Goal: Navigation & Orientation: Find specific page/section

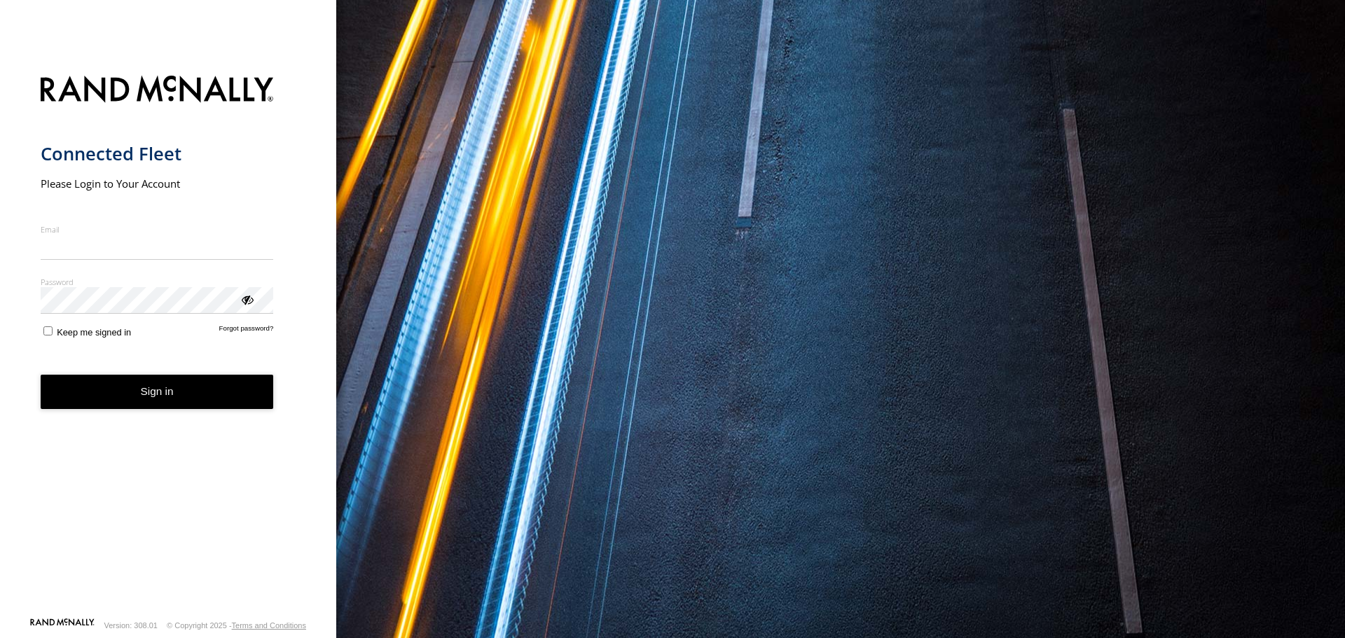
type input "**********"
click at [203, 398] on button "Sign in" at bounding box center [157, 392] width 233 height 34
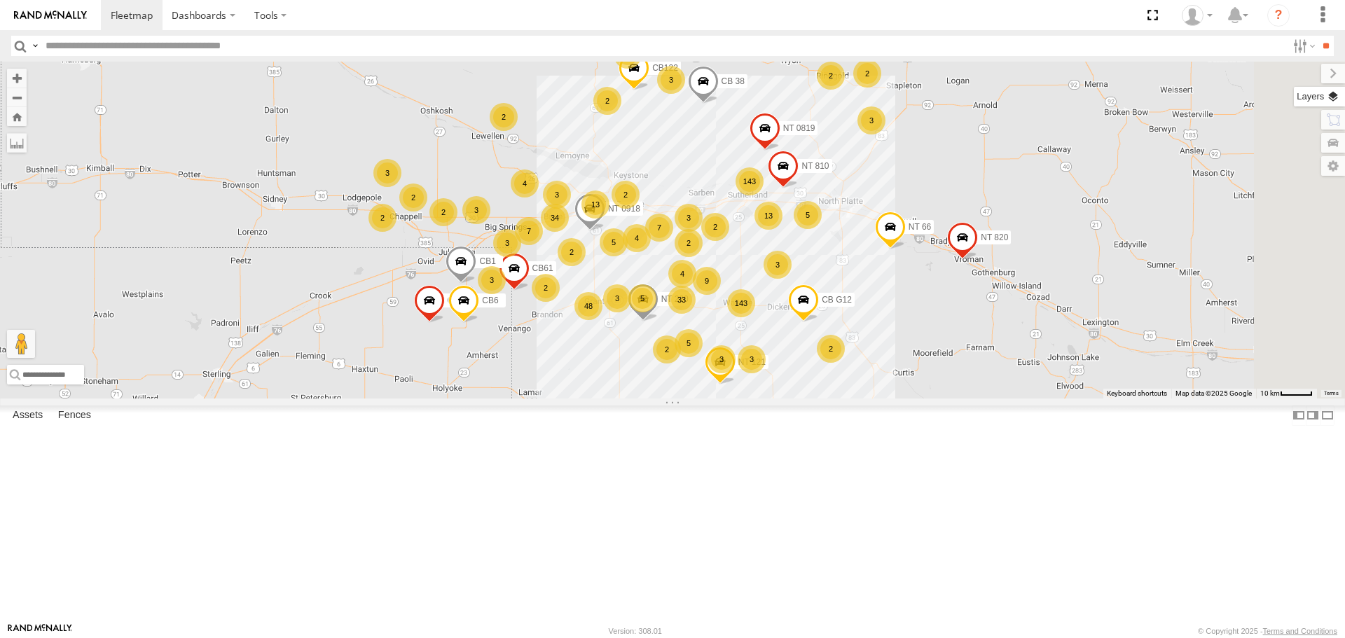
click at [1333, 95] on label at bounding box center [1319, 97] width 51 height 20
click at [0, 0] on span "Basemaps" at bounding box center [0, 0] width 0 height 0
click at [0, 0] on span "Satellite + Roadmap" at bounding box center [0, 0] width 0 height 0
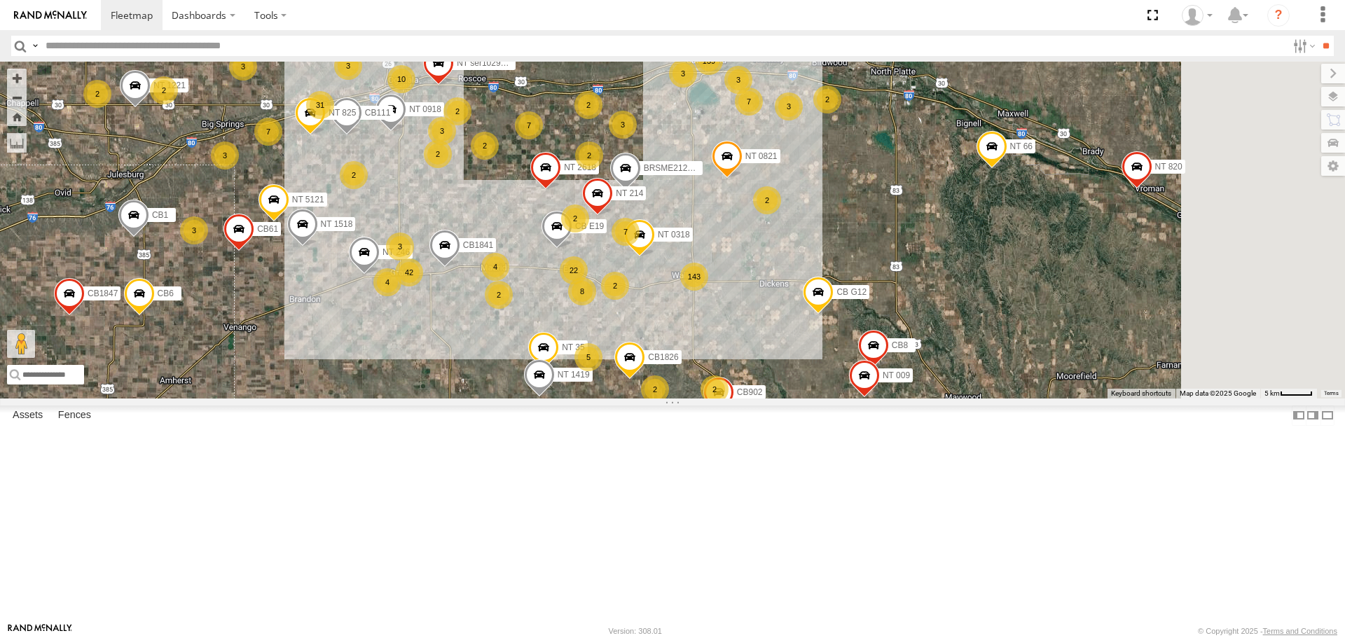
drag, startPoint x: 628, startPoint y: 509, endPoint x: 514, endPoint y: 431, distance: 138.6
click at [514, 398] on div "CB1847 CB6 NT 121 CB G12 NT 0918 CB61 NT 820 CB1 CB122 NT 66 NT 0819 NT 810 CB …" at bounding box center [672, 230] width 1345 height 336
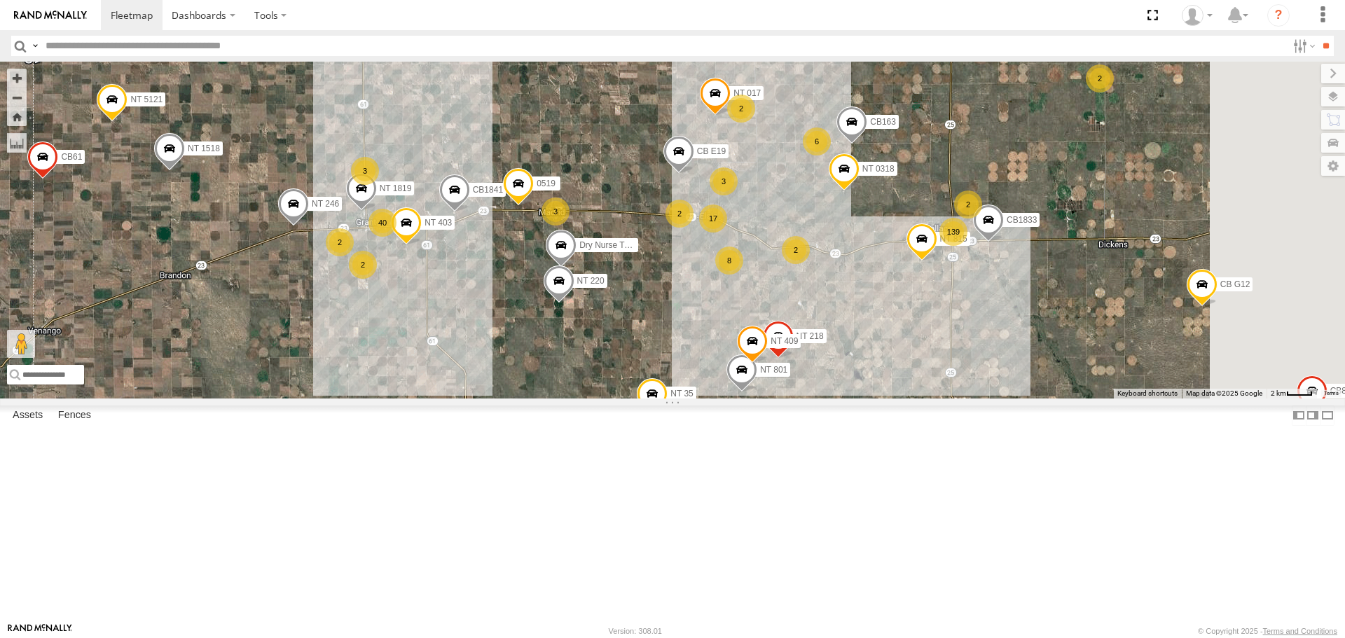
drag, startPoint x: 631, startPoint y: 411, endPoint x: 587, endPoint y: 418, distance: 45.3
click at [587, 398] on div "CB1847 CB6 NT 121 CB G12 NT 0918 CB61 NT 820 CB1 CB122 NT 66 NT 0819 NT 810 CB …" at bounding box center [672, 230] width 1345 height 336
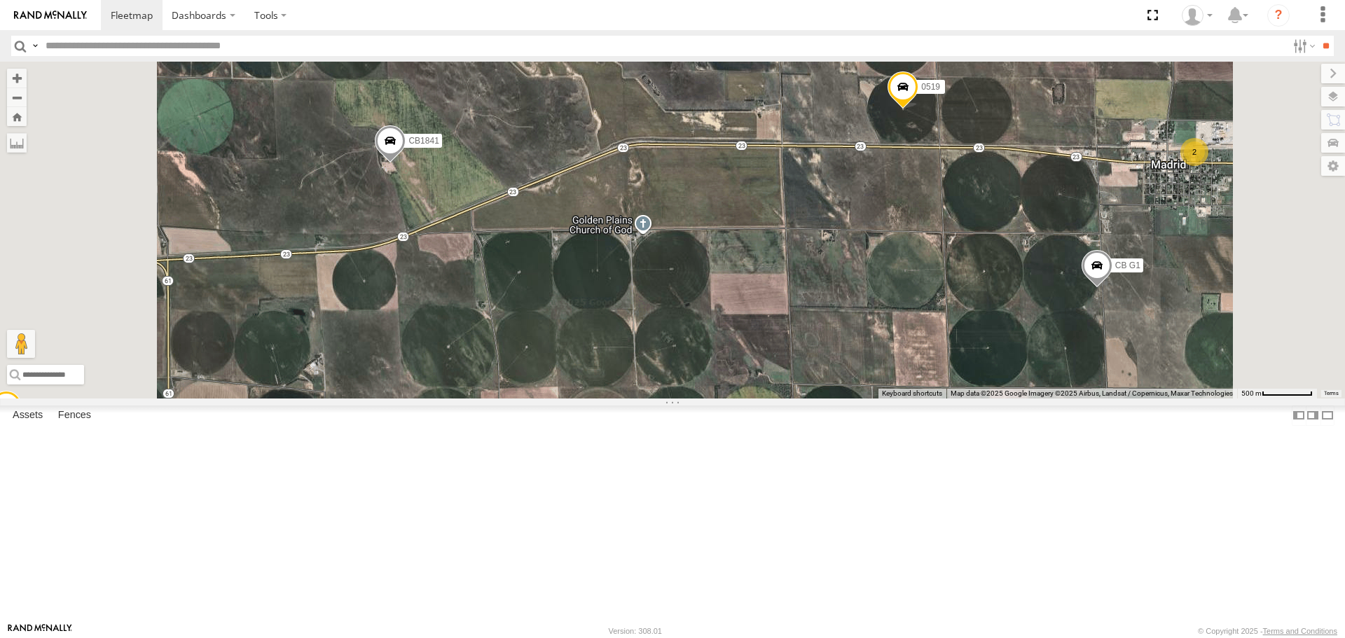
drag, startPoint x: 591, startPoint y: 320, endPoint x: 619, endPoint y: 318, distance: 28.8
click at [619, 318] on div "CB1847 CB6 NT 121 CB G12 NT 0918 CB61 NT 820 CB1 CB122 NT 66 NT 0819 NT 810 CB …" at bounding box center [672, 230] width 1345 height 336
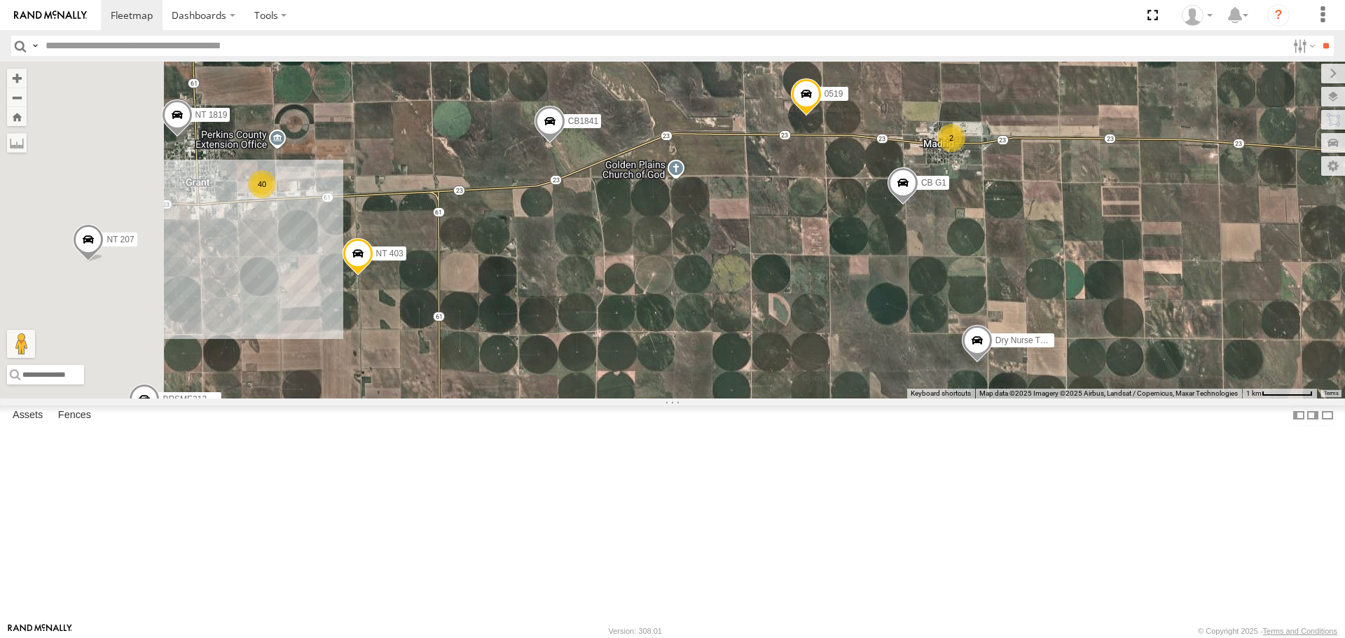
drag, startPoint x: 474, startPoint y: 426, endPoint x: 558, endPoint y: 388, distance: 93.1
click at [558, 388] on div "CB1847 CB6 NT 121 CB G12 NT 0918 CB61 NT 820 CB1 CB122 NT 66 NT 0819 NT 810 CB …" at bounding box center [672, 230] width 1345 height 336
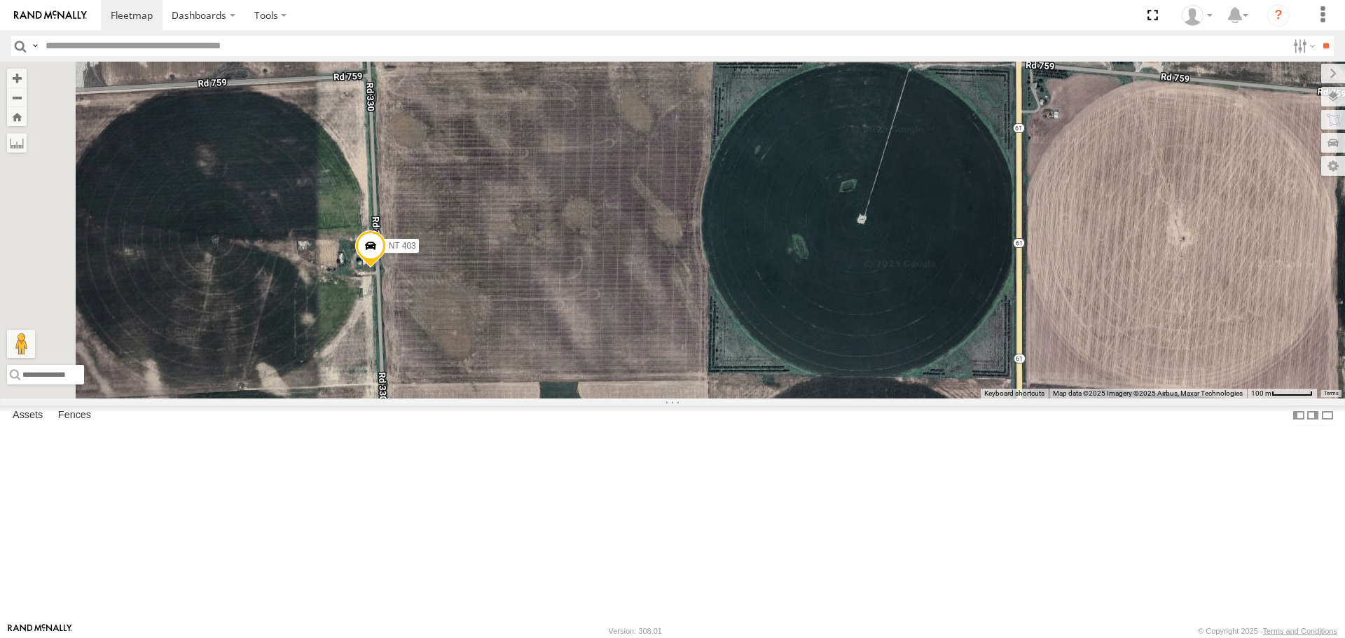
drag, startPoint x: 485, startPoint y: 409, endPoint x: 617, endPoint y: 412, distance: 131.8
click at [617, 398] on div "CB1847 CB6 NT 121 CB G12 NT 0918 CB61 NT 820 CB1 CB122 NT 66 NT 0819 NT 810 CB …" at bounding box center [672, 230] width 1345 height 336
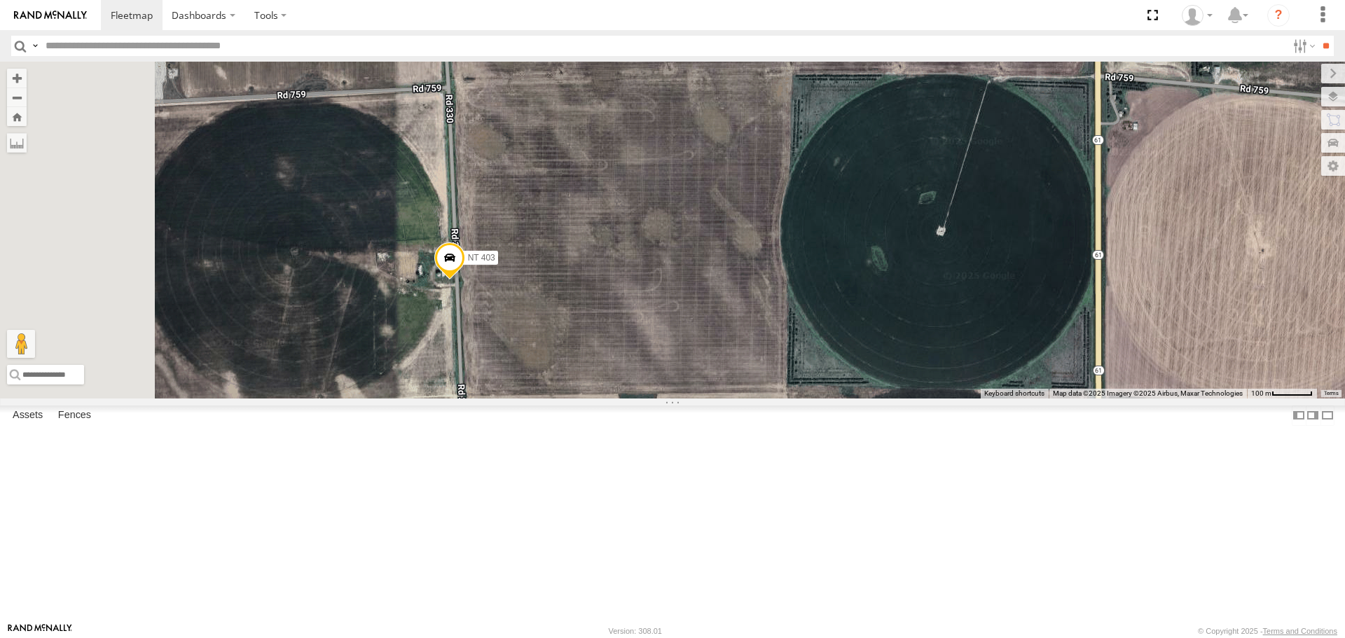
drag, startPoint x: 614, startPoint y: 405, endPoint x: 694, endPoint y: 418, distance: 80.9
click at [694, 398] on div "CB1847 CB6 NT 121 CB G12 NT 0918 CB61 NT 820 CB1 CB122 NT 66 NT 0819 NT 810 CB …" at bounding box center [672, 230] width 1345 height 336
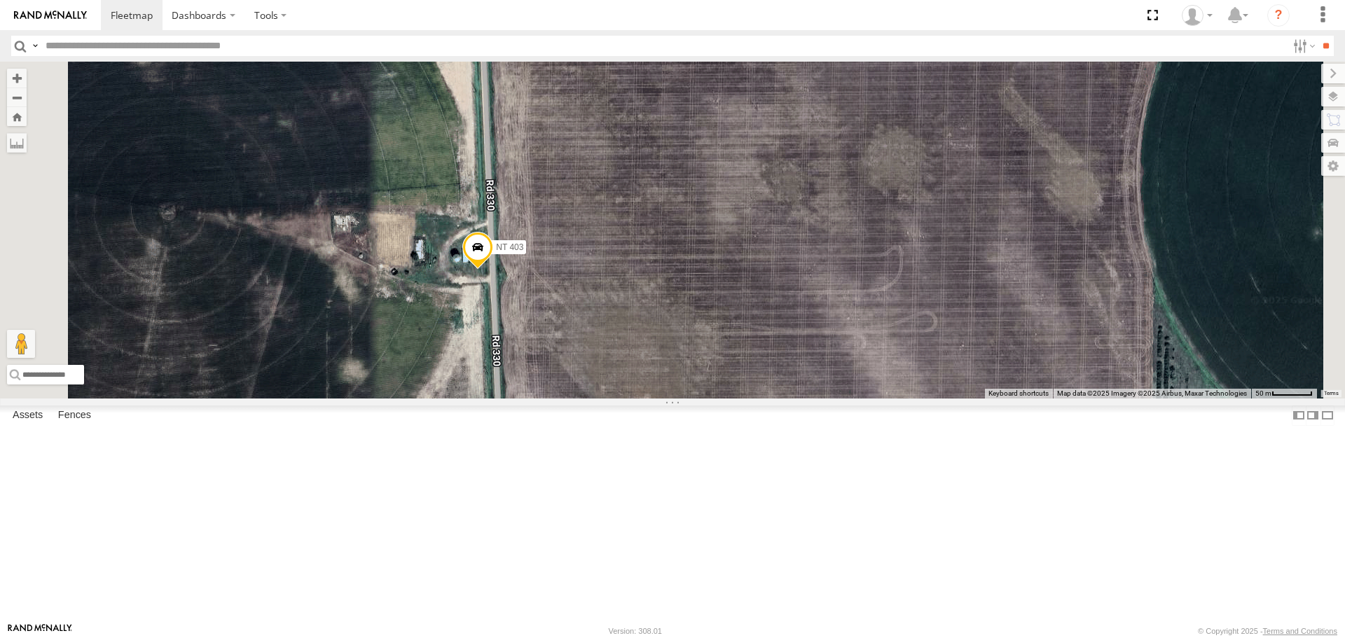
drag, startPoint x: 597, startPoint y: 390, endPoint x: 701, endPoint y: 404, distance: 104.6
click at [701, 398] on div "CB1847 CB6 NT 121 CB G12 NT 0918 CB61 NT 820 CB1 CB122 NT 66 NT 0819 NT 810 CB …" at bounding box center [672, 230] width 1345 height 336
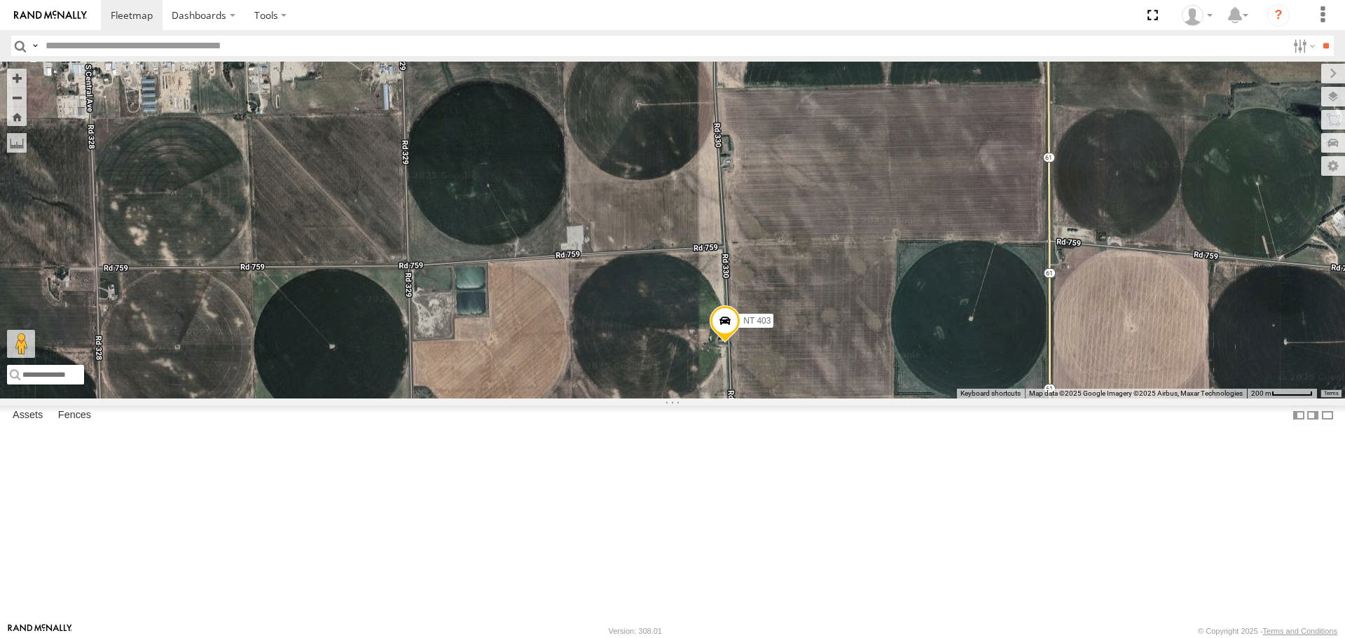
drag, startPoint x: 800, startPoint y: 331, endPoint x: 951, endPoint y: 359, distance: 153.1
click at [952, 359] on div "13 2 NT 504 NT 403" at bounding box center [672, 230] width 1345 height 336
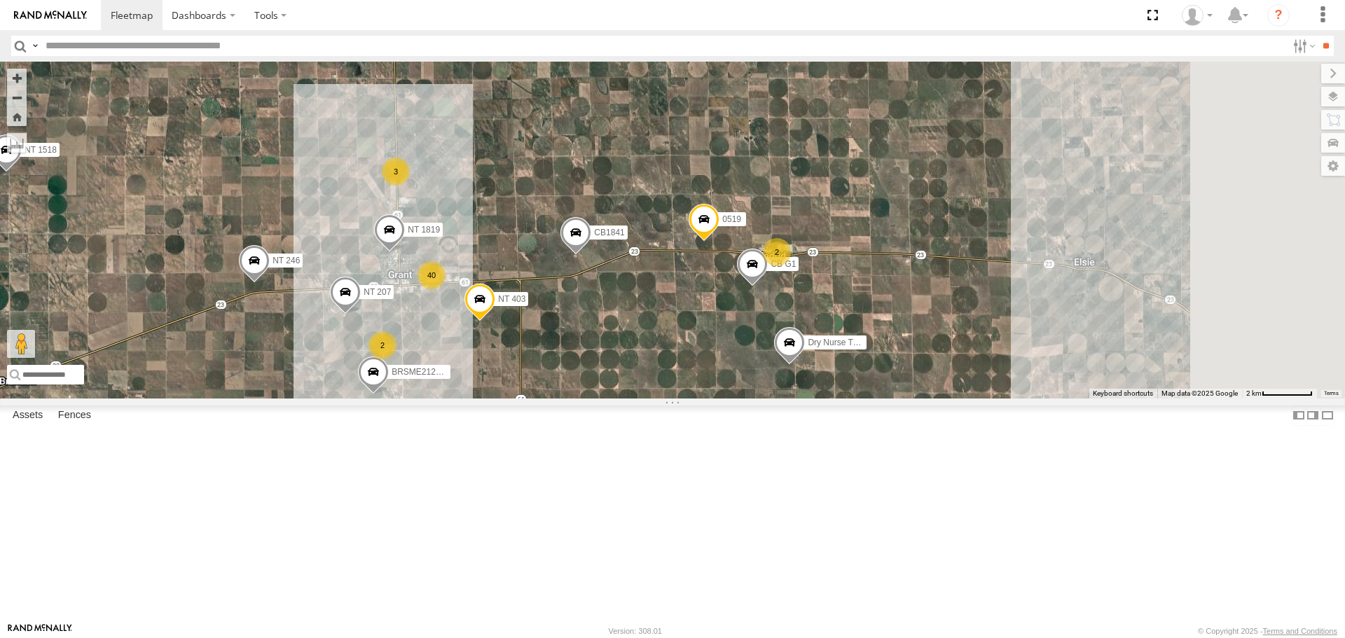
drag, startPoint x: 1017, startPoint y: 518, endPoint x: 702, endPoint y: 470, distance: 318.2
click at [702, 398] on div "NT 403 CB1841 NT 207 NT 1819 NT 246 BRSME21213419025721 40 2 2 2 NT 1518 3 CB G…" at bounding box center [672, 230] width 1345 height 336
